Goal: Find specific page/section: Find specific page/section

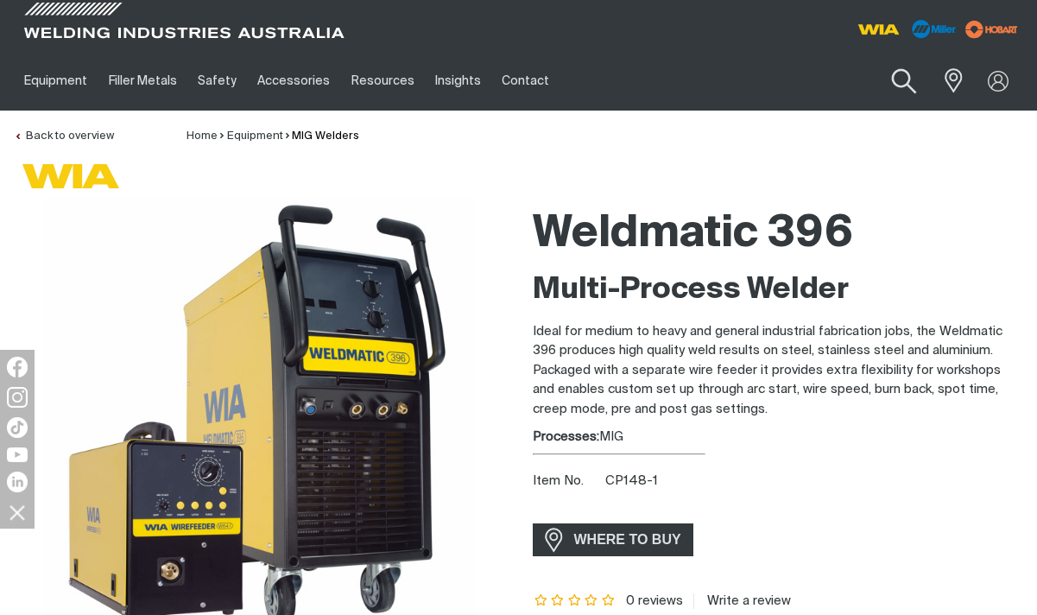
click at [888, 85] on button "Search products" at bounding box center [904, 81] width 70 height 49
click at [771, 81] on input "Search" at bounding box center [800, 80] width 266 height 39
type input "500i"
click at [875, 60] on button "Search products" at bounding box center [904, 80] width 59 height 41
click at [901, 77] on button "Search products" at bounding box center [904, 81] width 70 height 49
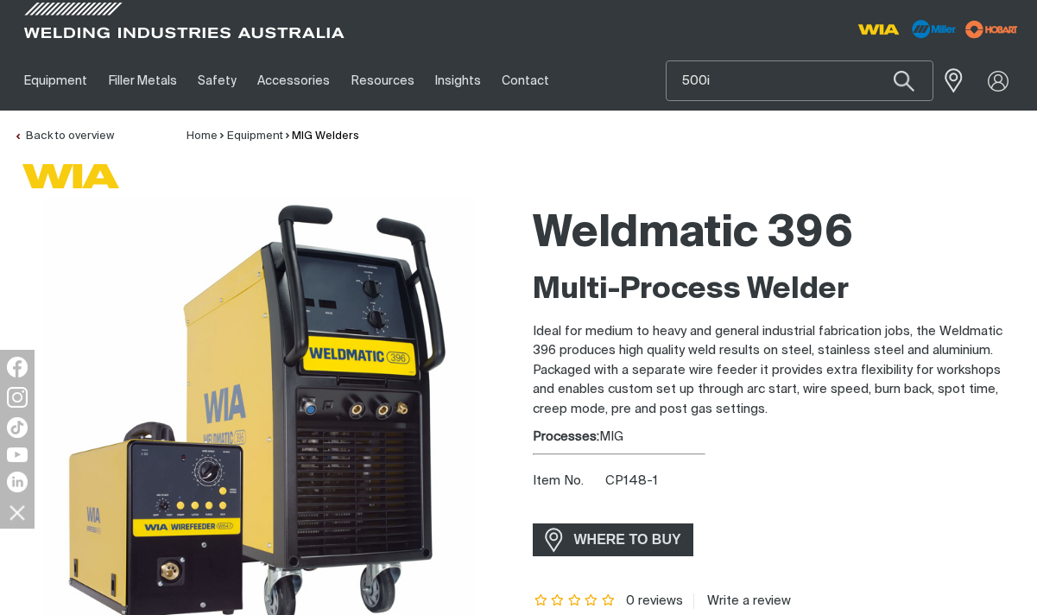
click at [751, 79] on input "500i" at bounding box center [800, 80] width 266 height 39
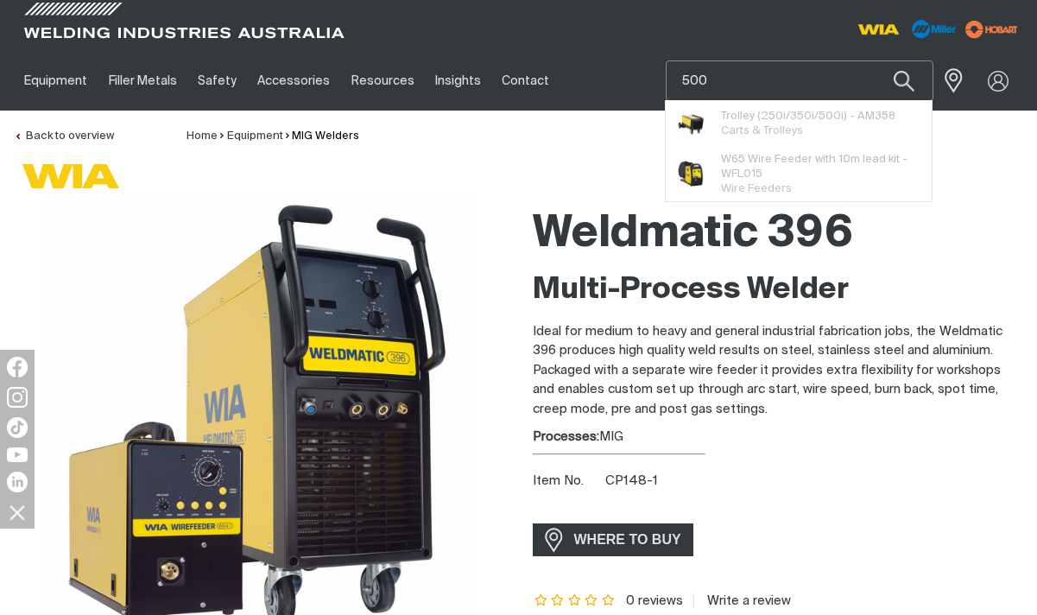
type input "500"
click at [875, 60] on button "Search products" at bounding box center [904, 80] width 59 height 41
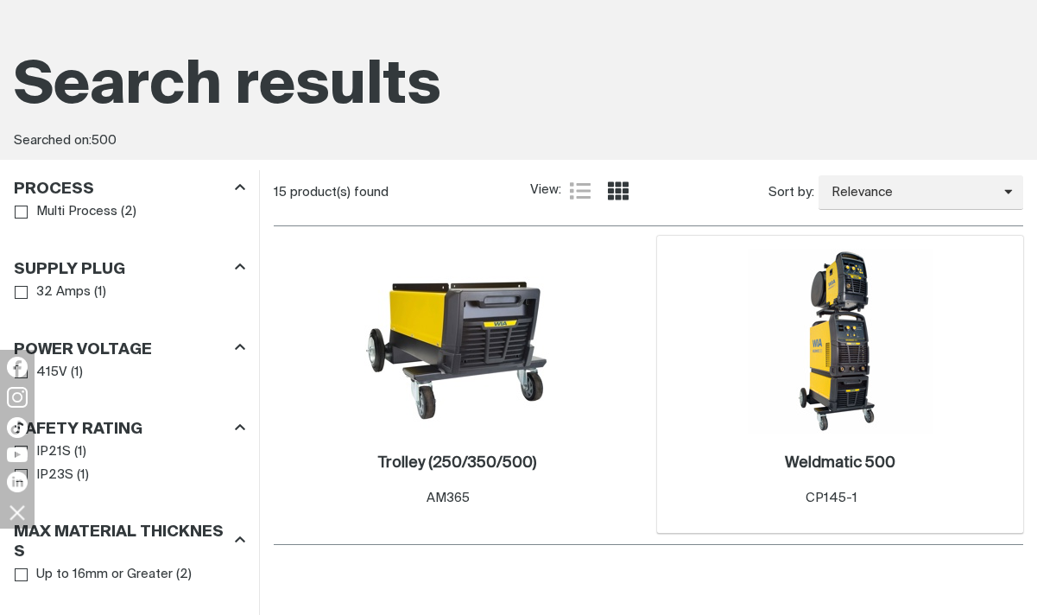
scroll to position [259, 0]
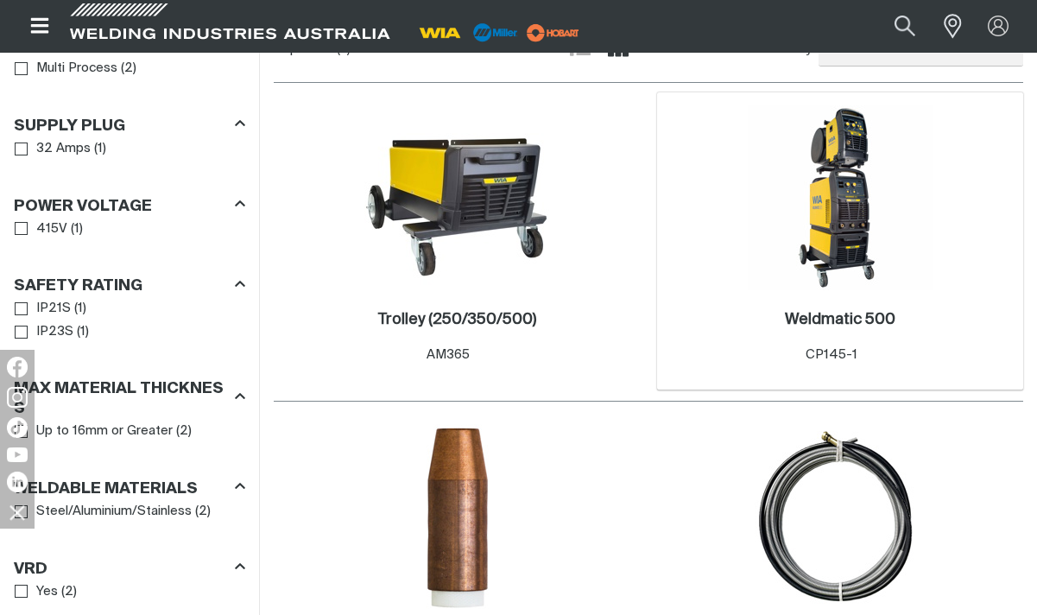
click at [842, 231] on img at bounding box center [840, 197] width 185 height 185
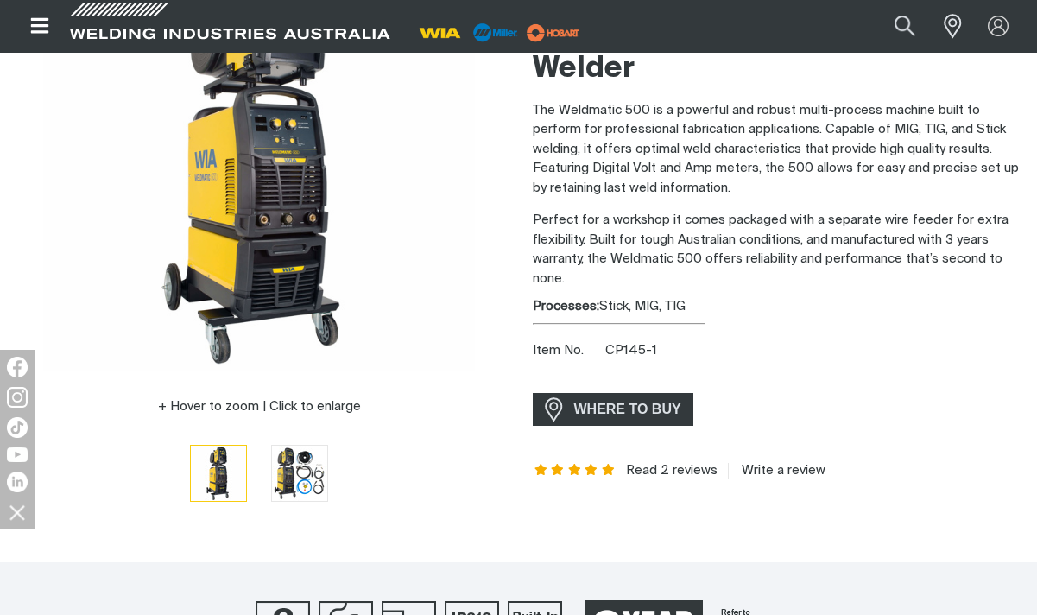
scroll to position [173, 0]
